Goal: Task Accomplishment & Management: Use online tool/utility

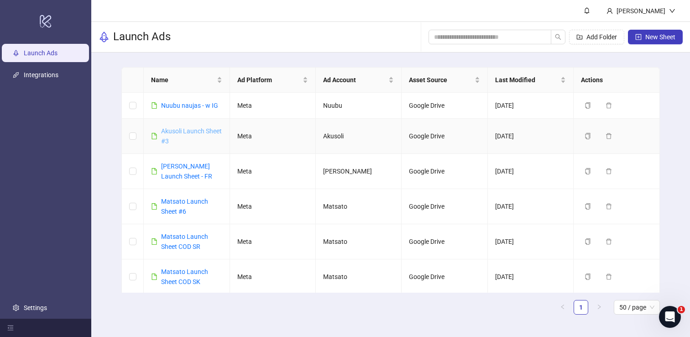
click at [177, 131] on link "Akusoli Launch Sheet #3" at bounding box center [191, 135] width 61 height 17
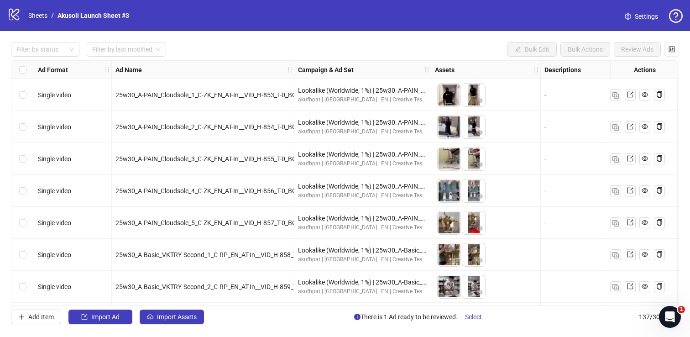
click at [33, 16] on link "Sheets" at bounding box center [37, 15] width 23 height 10
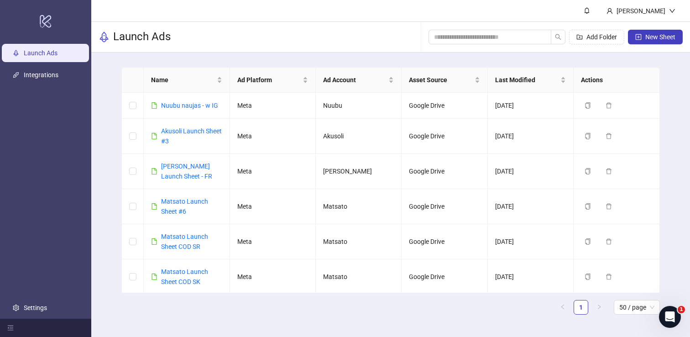
click at [31, 294] on ul "Launch Ads Integrations Settings" at bounding box center [45, 180] width 91 height 277
click at [35, 304] on link "Settings" at bounding box center [35, 307] width 23 height 7
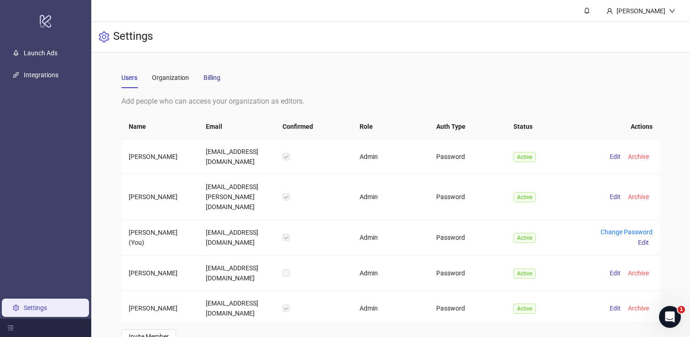
click at [209, 73] on div "Billing" at bounding box center [212, 78] width 17 height 10
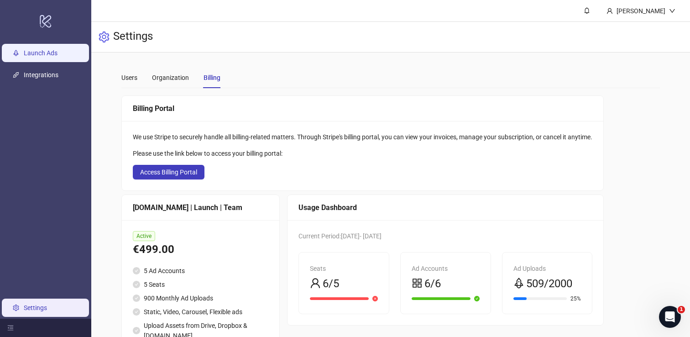
click at [53, 57] on link "Launch Ads" at bounding box center [41, 52] width 34 height 7
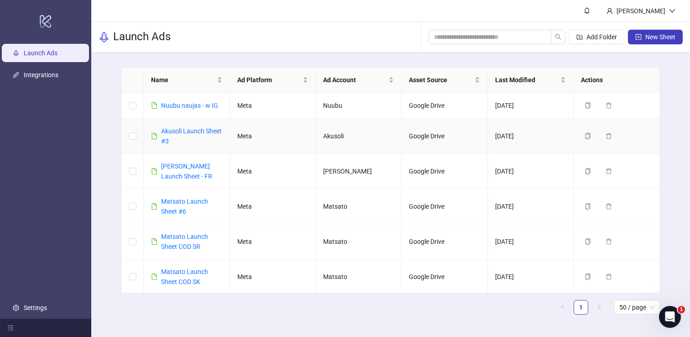
click at [178, 136] on div "Akusoli Launch Sheet #3" at bounding box center [191, 136] width 61 height 20
click at [181, 135] on div "Akusoli Launch Sheet #3" at bounding box center [191, 136] width 61 height 20
click at [190, 135] on div "Akusoli Launch Sheet #3" at bounding box center [191, 136] width 61 height 20
click at [195, 133] on link "Akusoli Launch Sheet #3" at bounding box center [191, 135] width 61 height 17
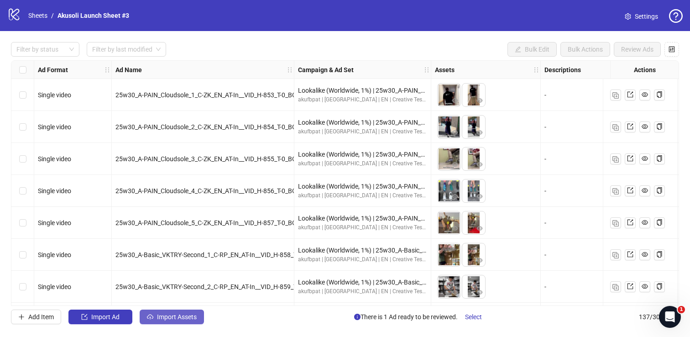
click at [190, 309] on button "Import Assets" at bounding box center [172, 316] width 64 height 15
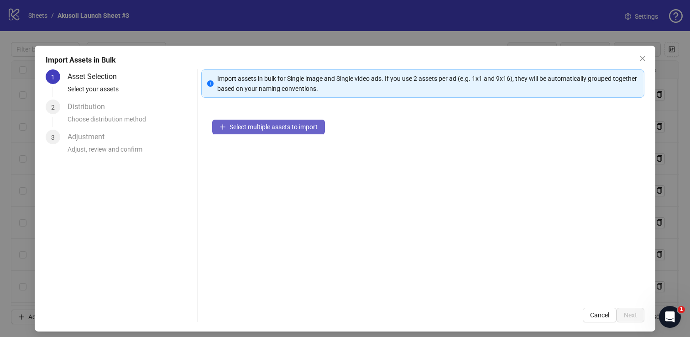
click at [264, 127] on span "Select multiple assets to import" at bounding box center [274, 126] width 88 height 7
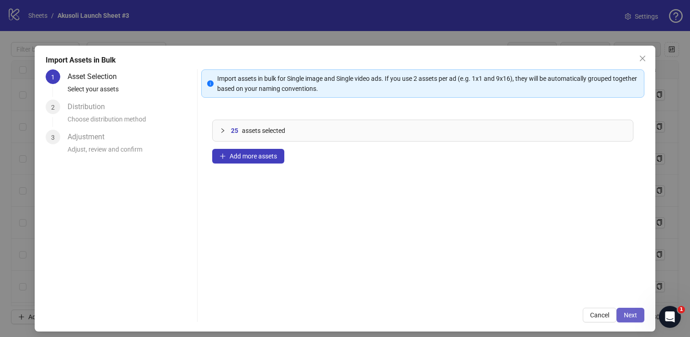
click at [630, 317] on span "Next" at bounding box center [630, 314] width 13 height 7
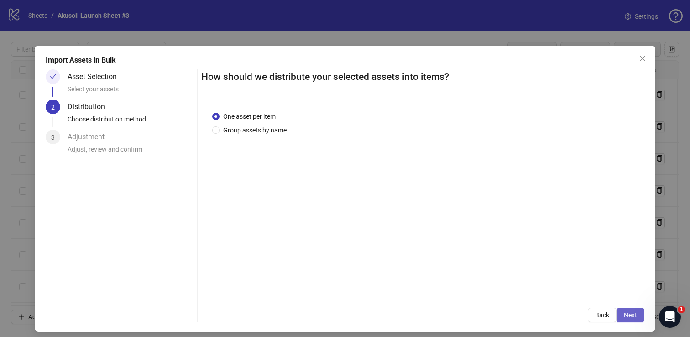
click at [628, 319] on button "Next" at bounding box center [631, 315] width 28 height 15
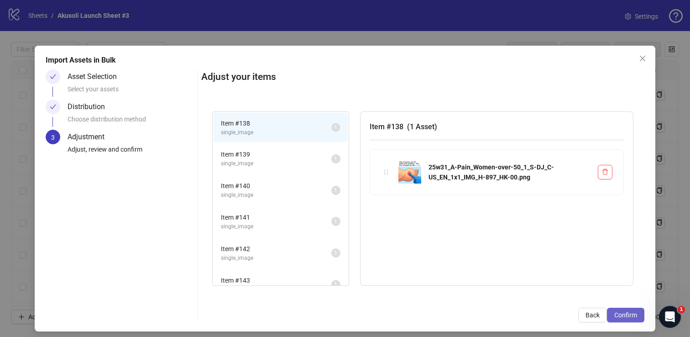
click at [627, 313] on span "Confirm" at bounding box center [625, 314] width 23 height 7
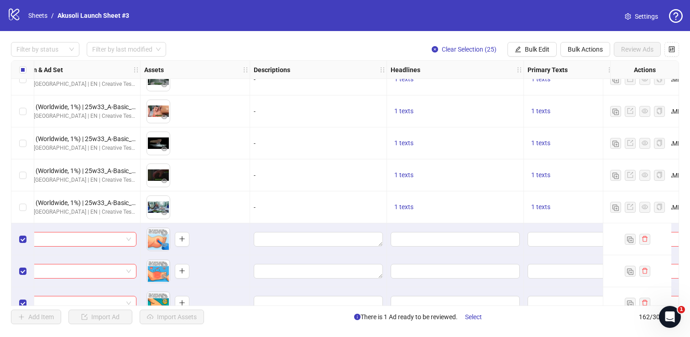
scroll to position [4232, 380]
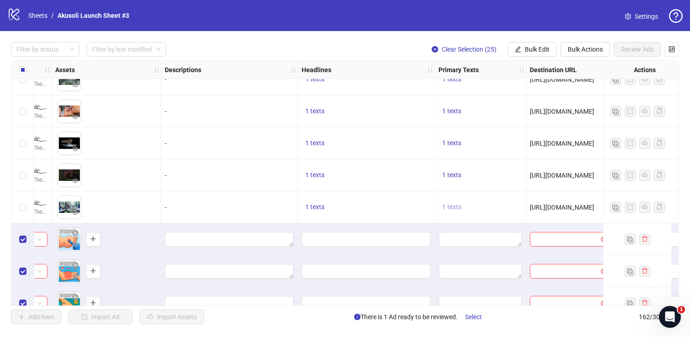
click at [462, 208] on button "1 texts" at bounding box center [452, 207] width 26 height 11
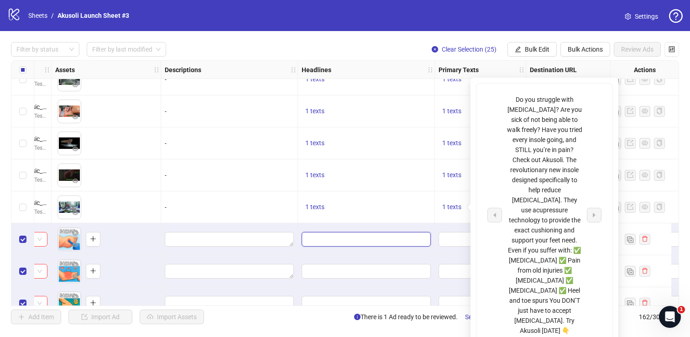
click at [345, 239] on input "Edit values" at bounding box center [365, 239] width 116 height 10
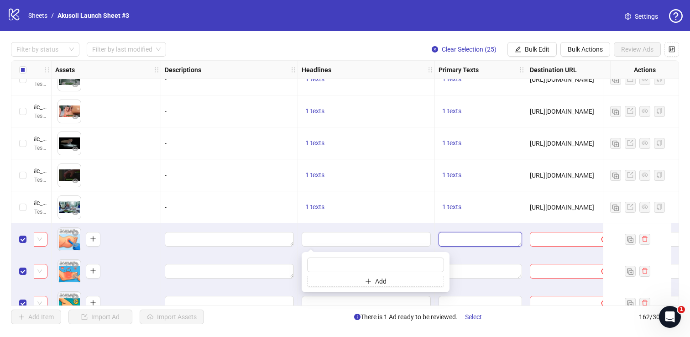
click at [465, 241] on textarea "Edit values" at bounding box center [481, 239] width 84 height 15
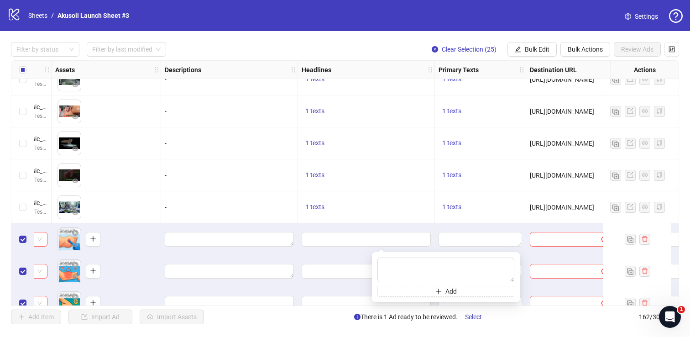
scroll to position [4232, 478]
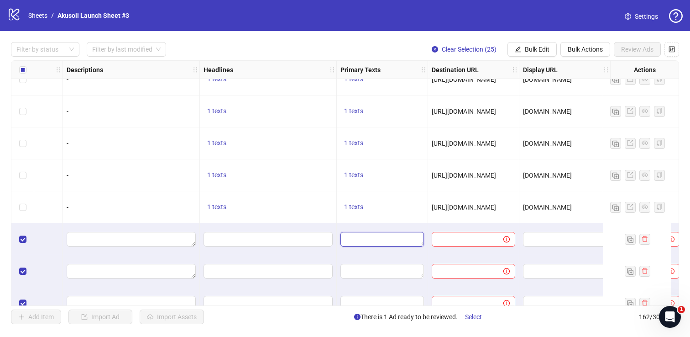
click at [399, 237] on textarea "Edit values" at bounding box center [382, 239] width 84 height 15
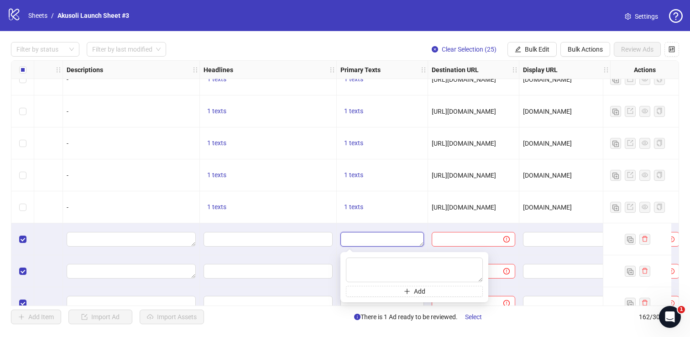
click at [399, 237] on textarea "Edit values" at bounding box center [382, 239] width 84 height 15
paste textarea "**********"
type textarea "**********"
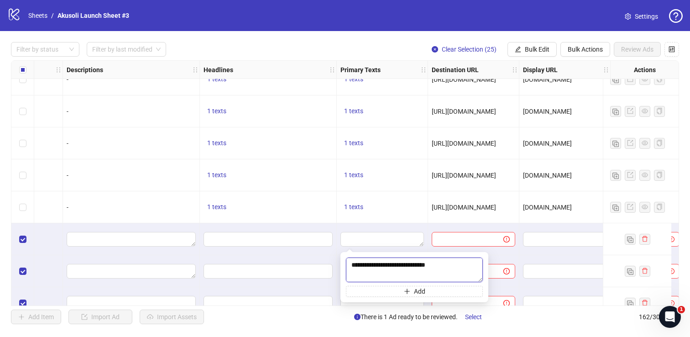
scroll to position [228, 0]
click at [425, 231] on div at bounding box center [382, 239] width 91 height 32
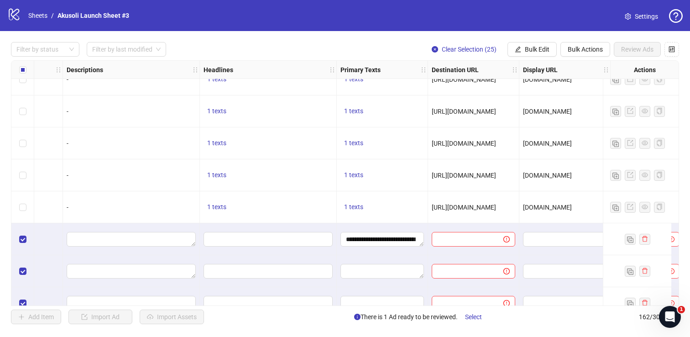
click at [479, 204] on span "[URL][DOMAIN_NAME]" at bounding box center [464, 207] width 64 height 7
copy span "[URL][DOMAIN_NAME]"
click at [466, 238] on input "text" at bounding box center [463, 239] width 53 height 10
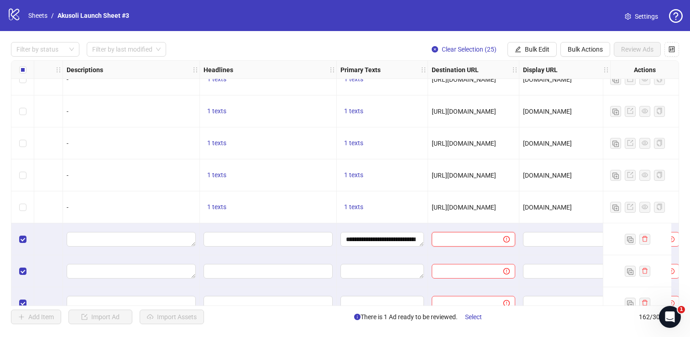
paste input "**********"
type input "**********"
click at [462, 221] on div "[URL][DOMAIN_NAME]" at bounding box center [473, 207] width 91 height 32
click at [526, 208] on span "[DOMAIN_NAME]" at bounding box center [547, 207] width 49 height 7
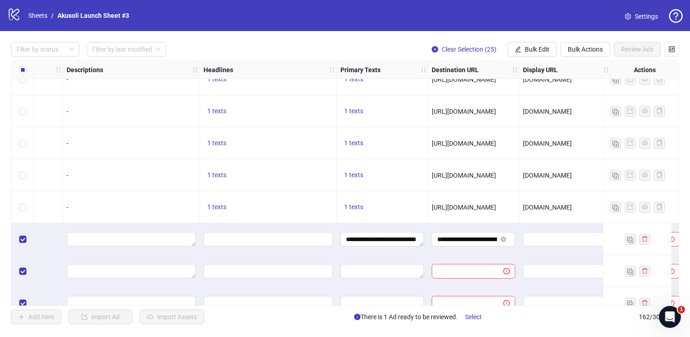
click at [526, 208] on span "[DOMAIN_NAME]" at bounding box center [547, 207] width 49 height 7
copy span "[DOMAIN_NAME]"
click at [536, 236] on input "text" at bounding box center [563, 239] width 71 height 10
paste input "**********"
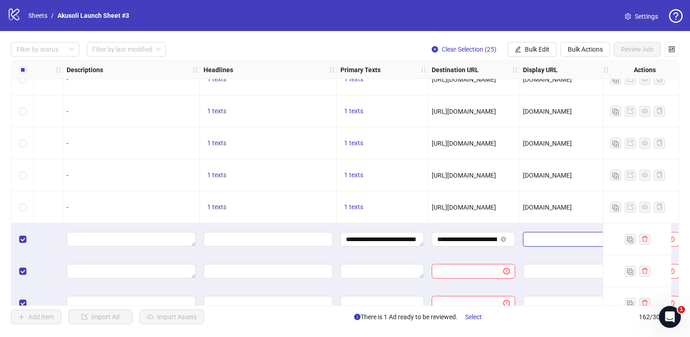
type input "**********"
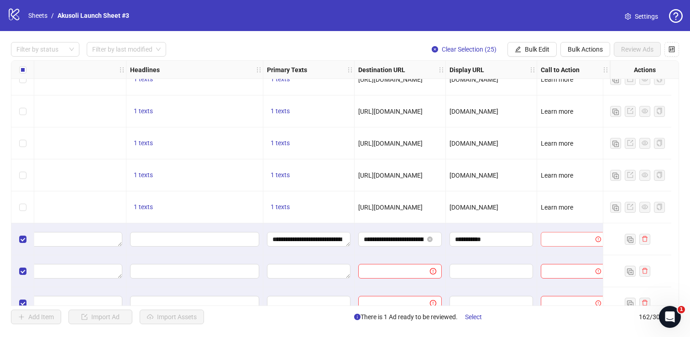
click at [549, 239] on input "search" at bounding box center [569, 239] width 46 height 14
type input "***"
click at [551, 228] on div "LEARN_MORE Learn more" at bounding box center [566, 221] width 65 height 18
click at [550, 225] on div "Learn more" at bounding box center [566, 221] width 51 height 10
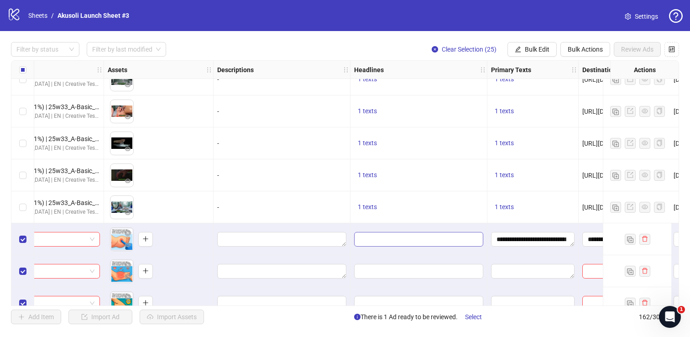
click at [382, 245] on span "Edit values" at bounding box center [418, 239] width 129 height 15
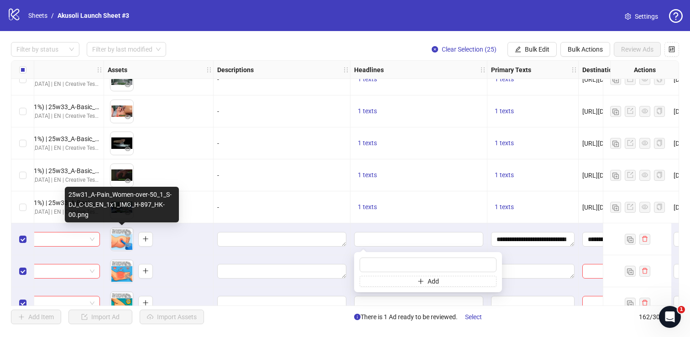
click at [115, 241] on body "logo/logo-mobile Sheets / Akusoli Launch Sheet #3 Settings Filter by status Fil…" at bounding box center [345, 168] width 690 height 337
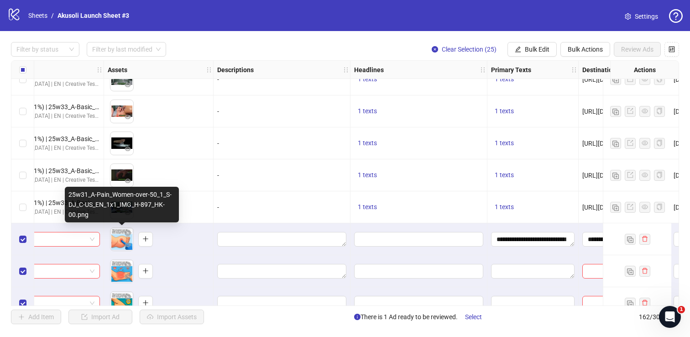
click at [115, 241] on body "logo/logo-mobile Sheets / Akusoli Launch Sheet #3 Settings Filter by status Fil…" at bounding box center [345, 168] width 690 height 337
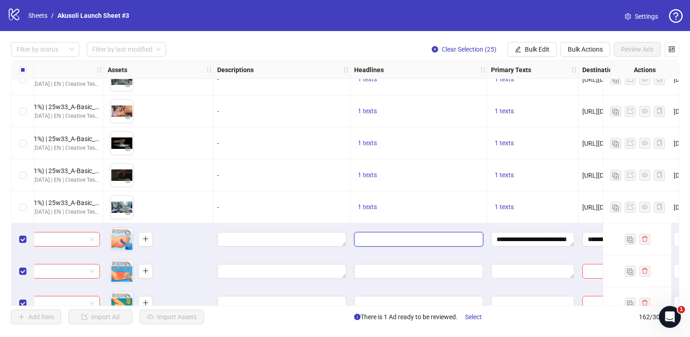
click at [420, 240] on input "Edit values" at bounding box center [418, 239] width 116 height 10
paste input "**********"
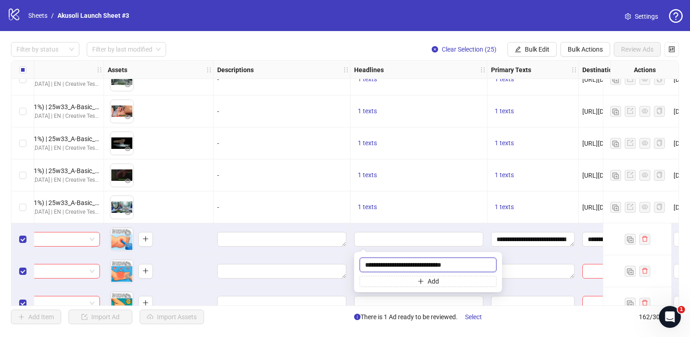
click at [400, 264] on input "**********" at bounding box center [428, 264] width 137 height 15
click at [411, 263] on input "**********" at bounding box center [428, 264] width 137 height 15
type input "**********"
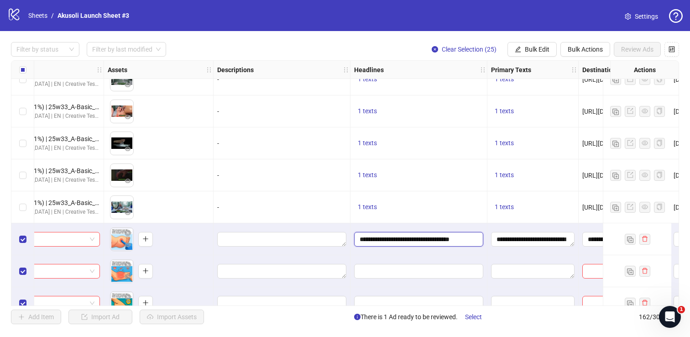
click at [390, 239] on input "**********" at bounding box center [418, 239] width 116 height 10
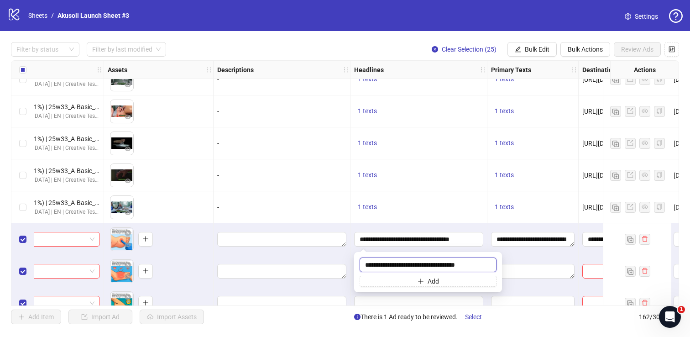
click at [420, 266] on input "**********" at bounding box center [428, 264] width 137 height 15
type input "**********"
click at [352, 215] on div "1 texts" at bounding box center [418, 207] width 137 height 32
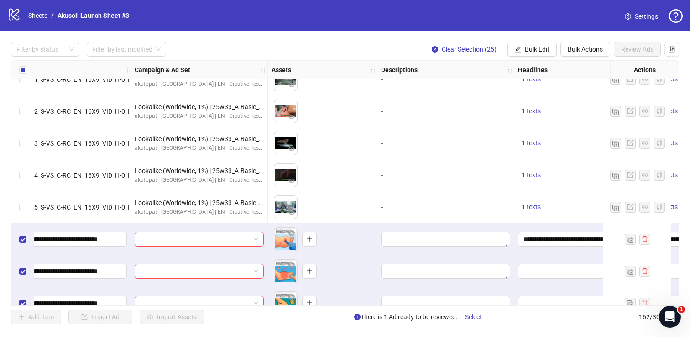
scroll to position [4232, 0]
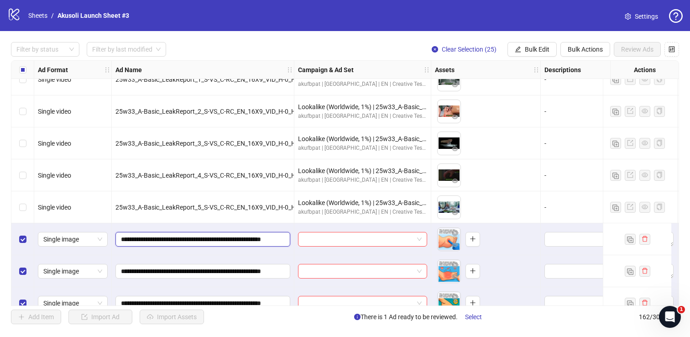
click at [122, 240] on input "**********" at bounding box center [202, 239] width 162 height 10
drag, startPoint x: 122, startPoint y: 240, endPoint x: 133, endPoint y: 240, distance: 10.5
click at [133, 240] on input "**********" at bounding box center [202, 239] width 162 height 10
click at [121, 239] on input "**********" at bounding box center [202, 239] width 162 height 10
click at [568, 43] on button "Bulk Actions" at bounding box center [585, 49] width 50 height 15
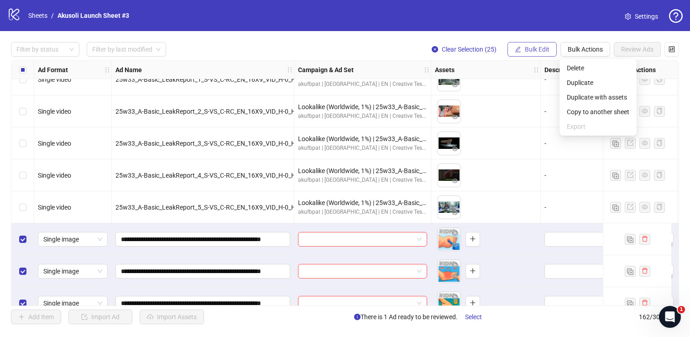
click at [534, 45] on button "Bulk Edit" at bounding box center [531, 49] width 49 height 15
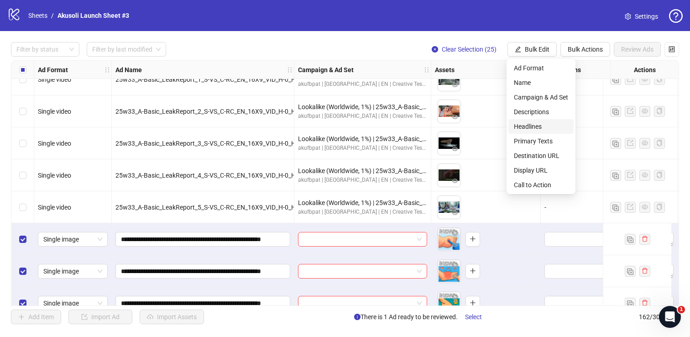
click at [534, 126] on span "Headlines" at bounding box center [541, 126] width 54 height 10
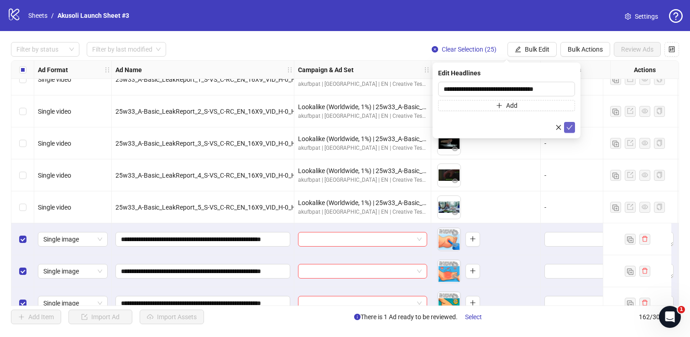
click at [571, 126] on icon "check" at bounding box center [570, 127] width 6 height 5
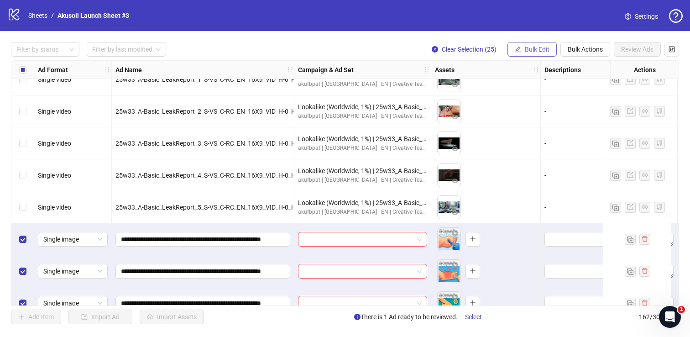
click at [540, 47] on span "Bulk Edit" at bounding box center [537, 49] width 25 height 7
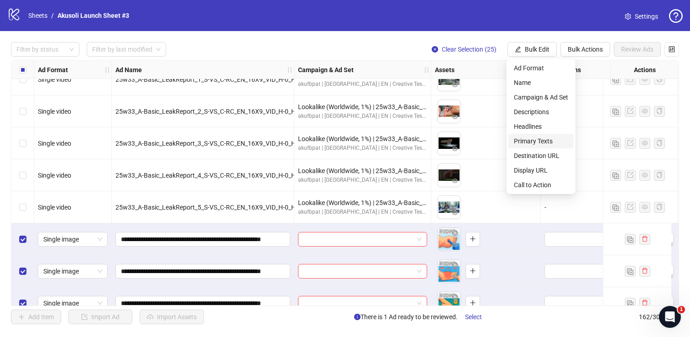
click at [539, 137] on span "Primary Texts" at bounding box center [541, 141] width 54 height 10
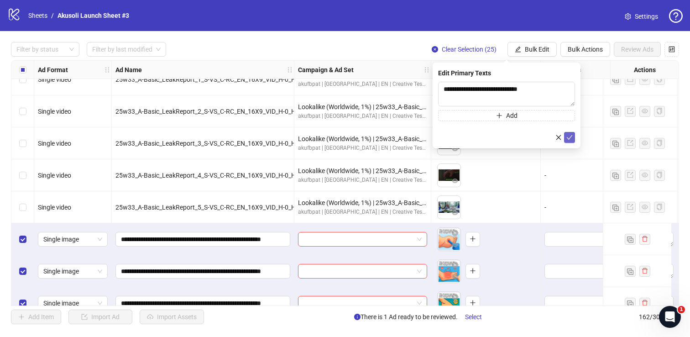
click at [568, 137] on icon "check" at bounding box center [569, 137] width 6 height 6
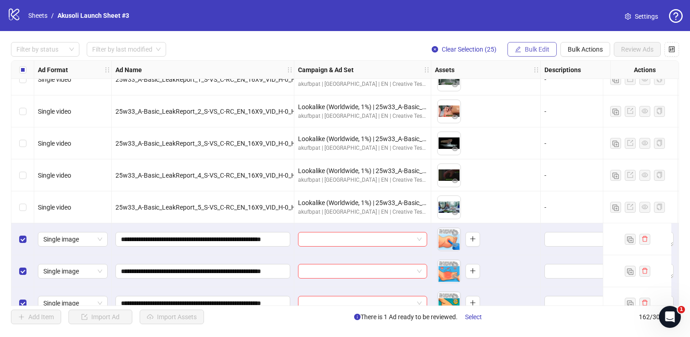
click at [542, 48] on span "Bulk Edit" at bounding box center [537, 49] width 25 height 7
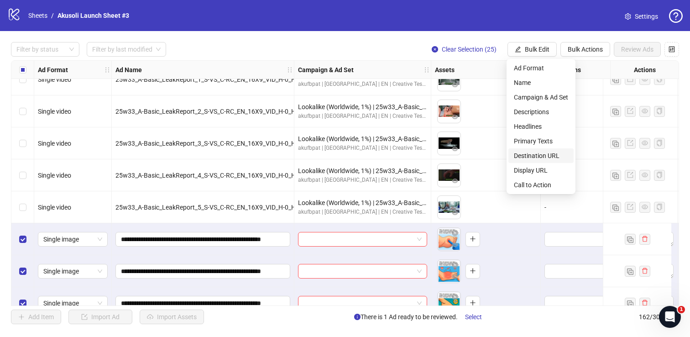
click at [538, 154] on span "Destination URL" at bounding box center [541, 156] width 54 height 10
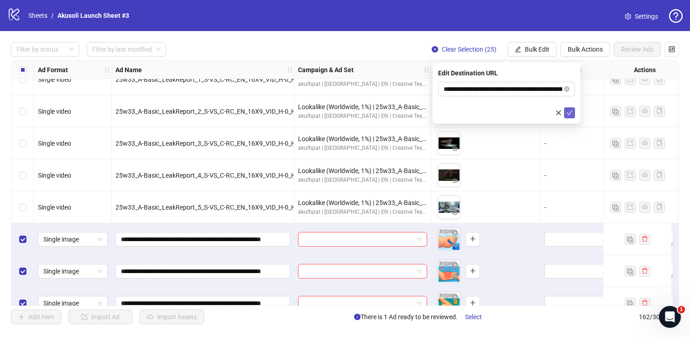
click at [571, 110] on icon "check" at bounding box center [569, 113] width 6 height 6
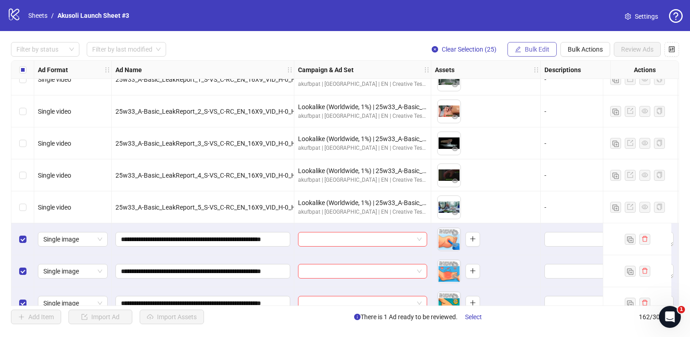
click at [543, 47] on span "Bulk Edit" at bounding box center [537, 49] width 25 height 7
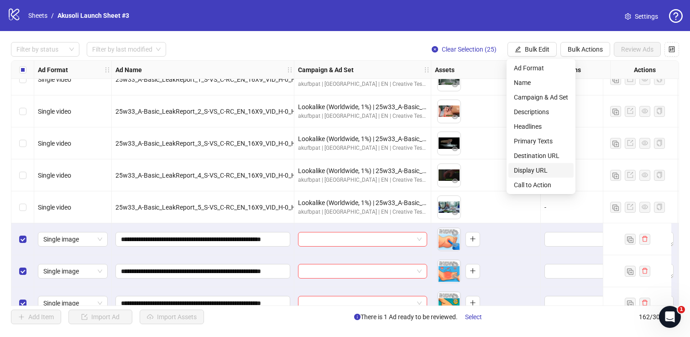
click at [537, 169] on span "Display URL" at bounding box center [541, 170] width 54 height 10
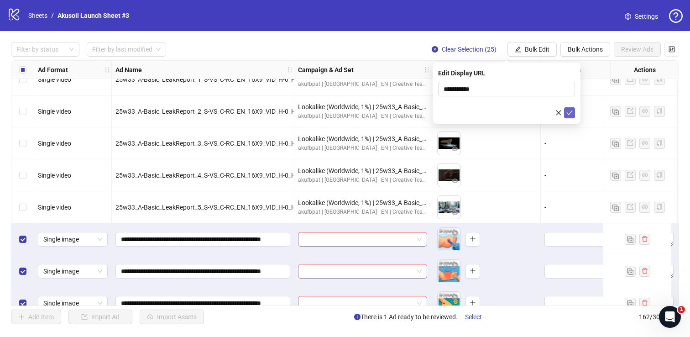
click at [570, 117] on button "submit" at bounding box center [569, 112] width 11 height 11
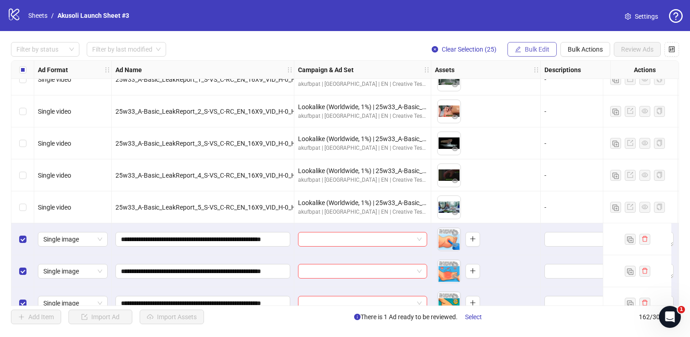
click at [533, 45] on button "Bulk Edit" at bounding box center [531, 49] width 49 height 15
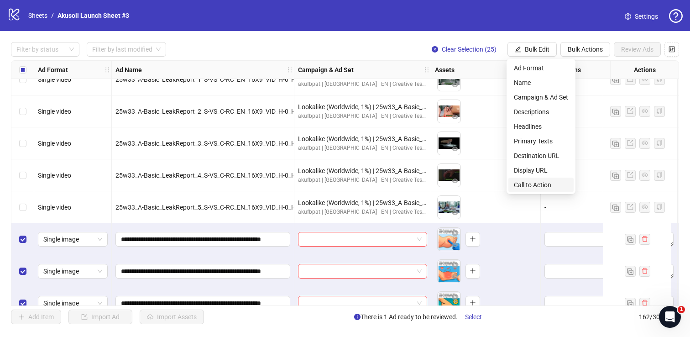
click at [528, 183] on span "Call to Action" at bounding box center [541, 185] width 54 height 10
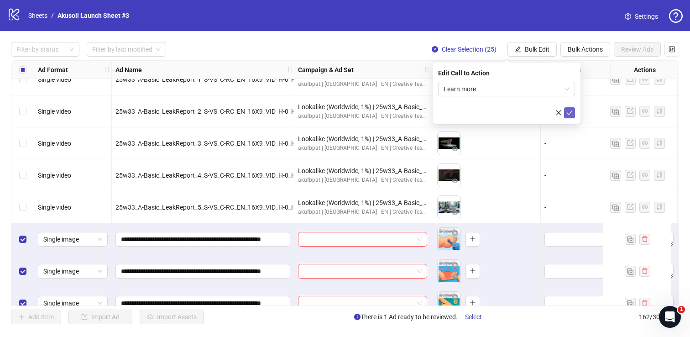
click at [572, 116] on button "submit" at bounding box center [569, 112] width 11 height 11
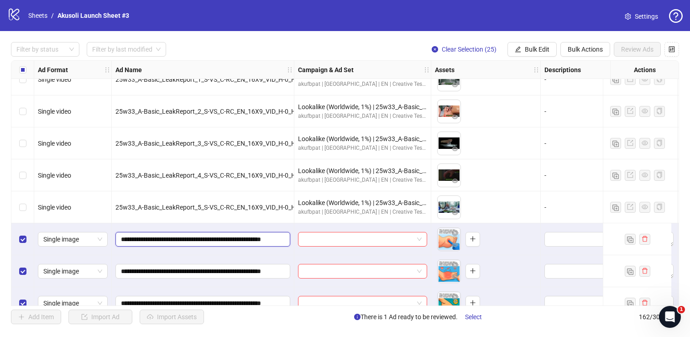
drag, startPoint x: 120, startPoint y: 240, endPoint x: 209, endPoint y: 235, distance: 89.1
click at [209, 235] on input "**********" at bounding box center [202, 239] width 162 height 10
click at [377, 240] on input "search" at bounding box center [358, 239] width 110 height 14
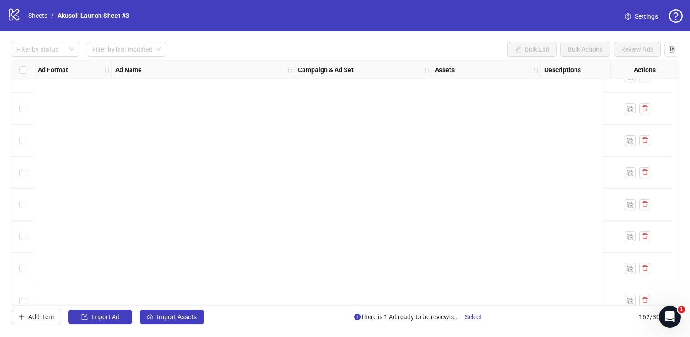
scroll to position [4953, 0]
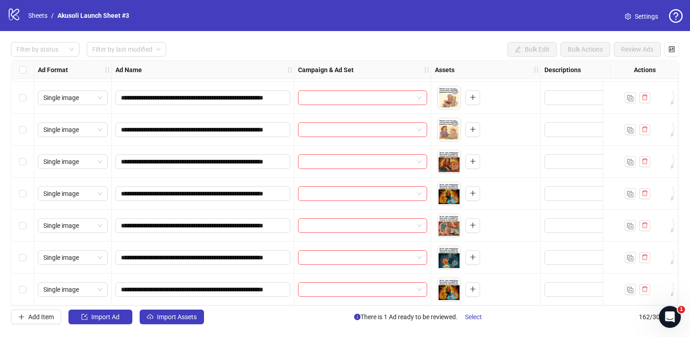
click at [17, 282] on div "Select row 162" at bounding box center [22, 289] width 23 height 32
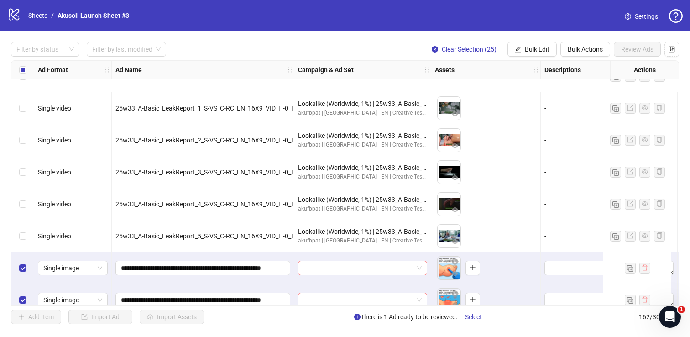
scroll to position [4286, 0]
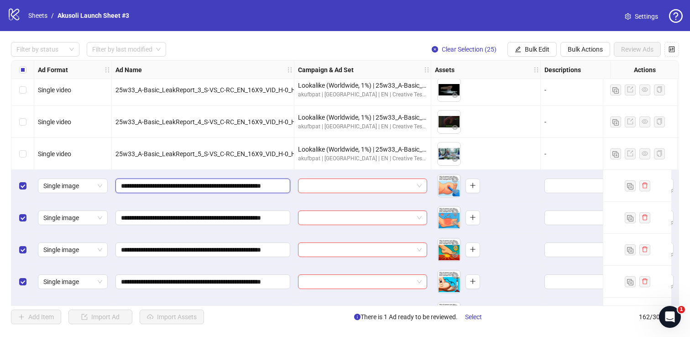
drag, startPoint x: 122, startPoint y: 183, endPoint x: 209, endPoint y: 181, distance: 86.3
click at [209, 181] on input "**********" at bounding box center [202, 186] width 162 height 10
click at [371, 188] on input "search" at bounding box center [358, 186] width 110 height 14
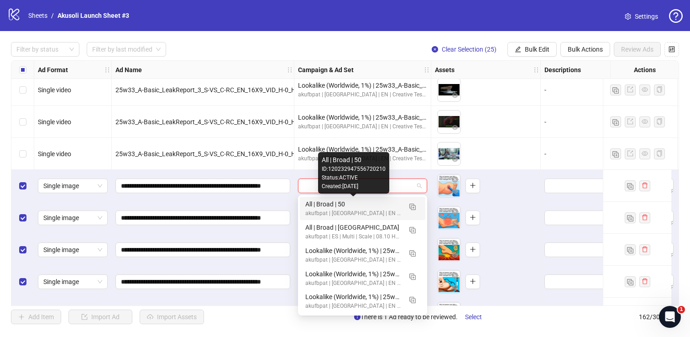
click at [369, 207] on div "All | Broad | 50" at bounding box center [353, 204] width 96 height 10
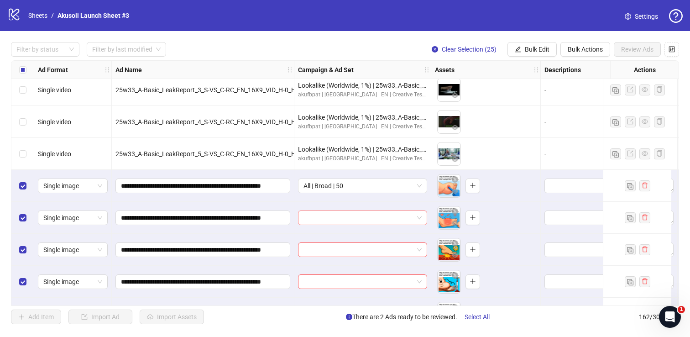
click at [348, 214] on input "search" at bounding box center [358, 218] width 110 height 14
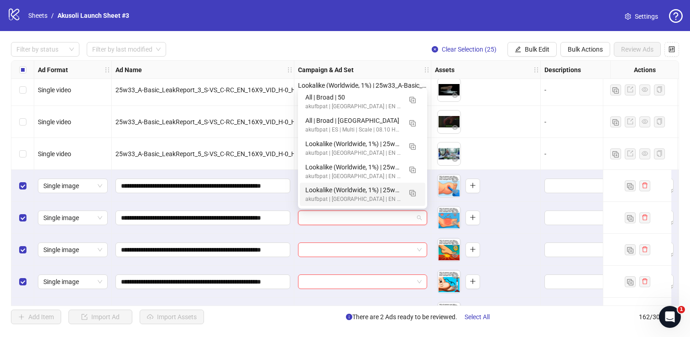
click at [567, 28] on div "logo/logo-mobile Sheets / Akusoli Launch Sheet #3 Settings" at bounding box center [345, 15] width 690 height 31
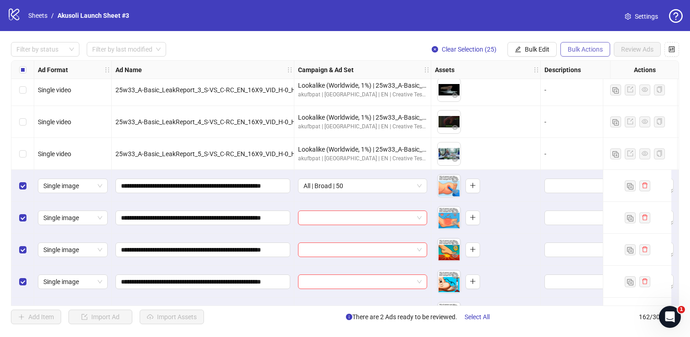
click at [565, 46] on button "Bulk Actions" at bounding box center [585, 49] width 50 height 15
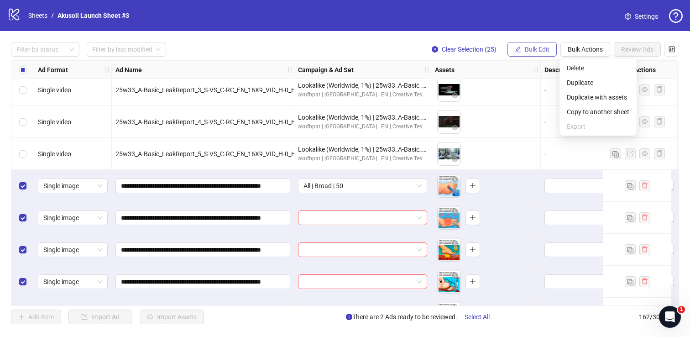
click at [544, 51] on span "Bulk Edit" at bounding box center [537, 49] width 25 height 7
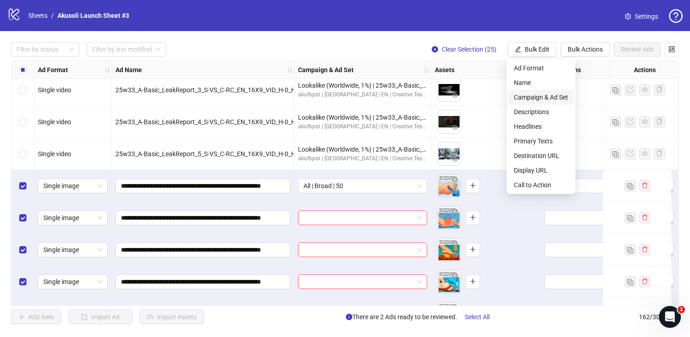
click at [544, 98] on span "Campaign & Ad Set" at bounding box center [541, 97] width 54 height 10
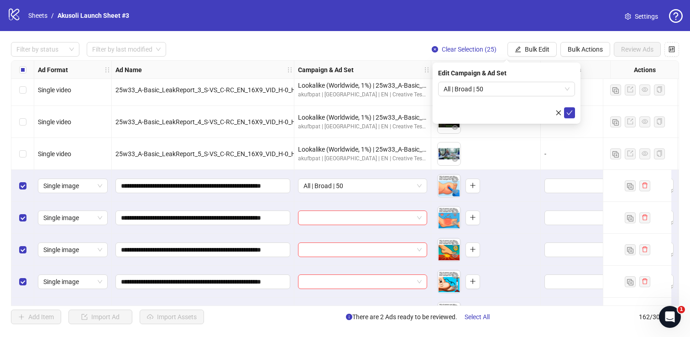
click at [575, 114] on div "Edit Campaign & Ad Set All | Broad | 50" at bounding box center [507, 93] width 148 height 61
click at [570, 112] on icon "check" at bounding box center [570, 112] width 6 height 5
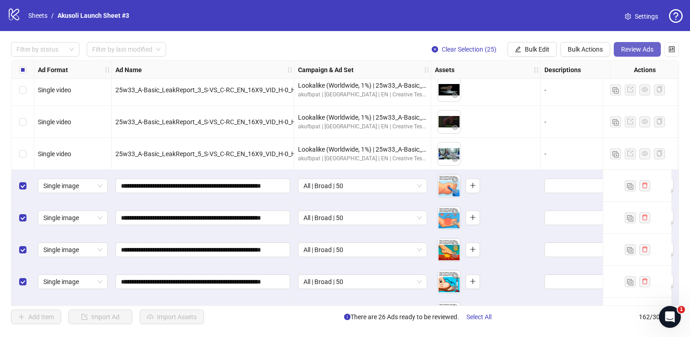
click at [636, 50] on span "Review Ads" at bounding box center [637, 49] width 32 height 7
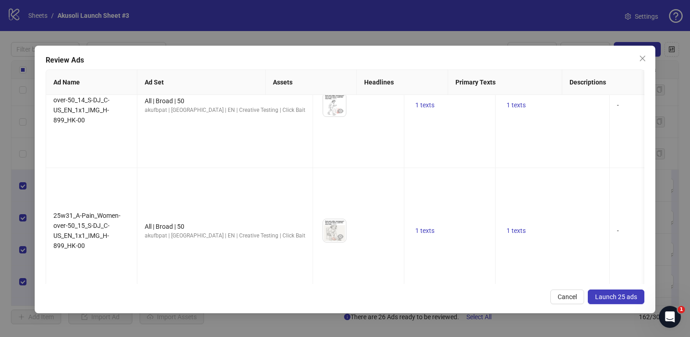
scroll to position [1945, 0]
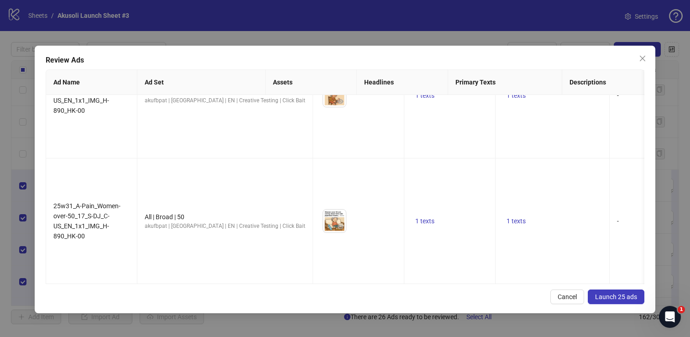
click at [600, 293] on span "Launch 25 ads" at bounding box center [616, 296] width 42 height 7
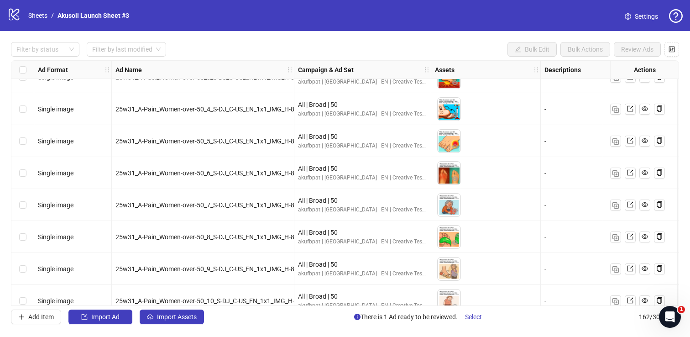
scroll to position [4368, 0]
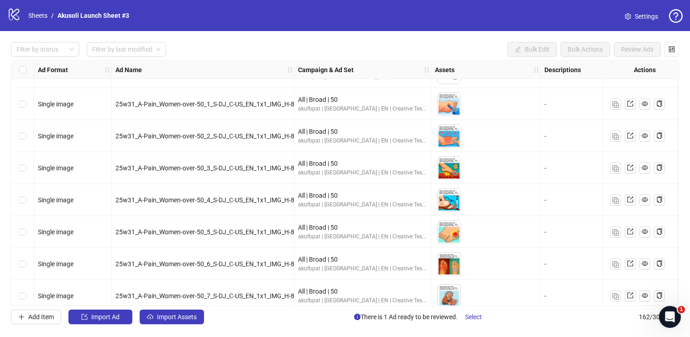
click at [11, 11] on icon "logo/logo-mobile" at bounding box center [14, 14] width 14 height 14
click at [18, 13] on icon "logo/logo-mobile" at bounding box center [14, 14] width 14 height 14
click at [42, 15] on link "Sheets" at bounding box center [37, 15] width 23 height 10
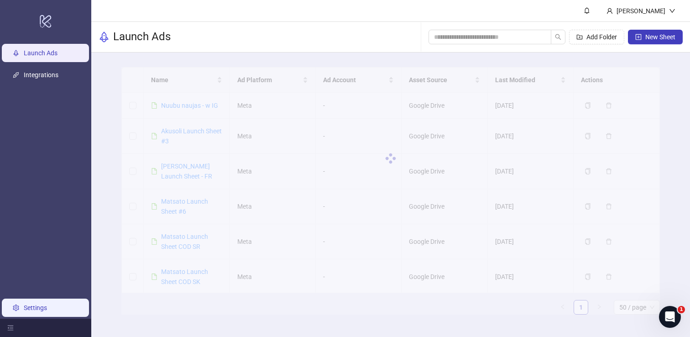
click at [44, 311] on link "Settings" at bounding box center [35, 307] width 23 height 7
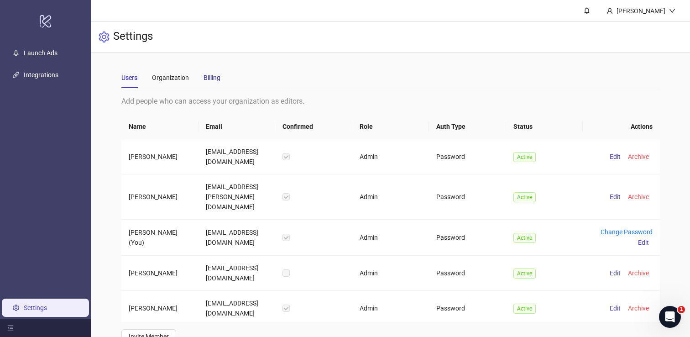
click at [213, 80] on div "Billing" at bounding box center [212, 78] width 17 height 10
